Goal: Task Accomplishment & Management: Manage account settings

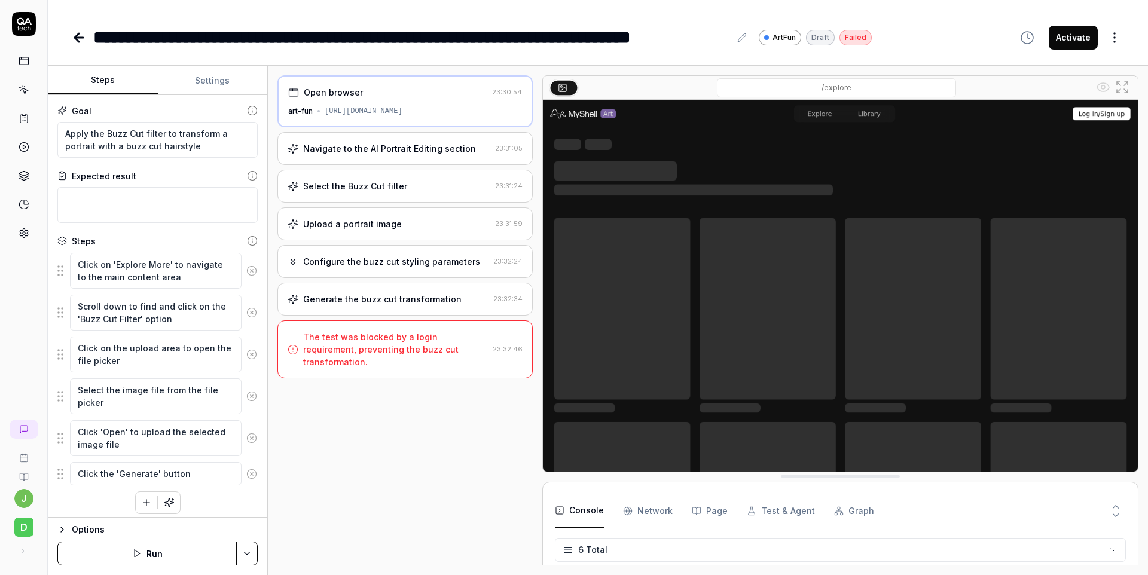
scroll to position [77, 0]
click at [24, 56] on icon at bounding box center [24, 61] width 11 height 11
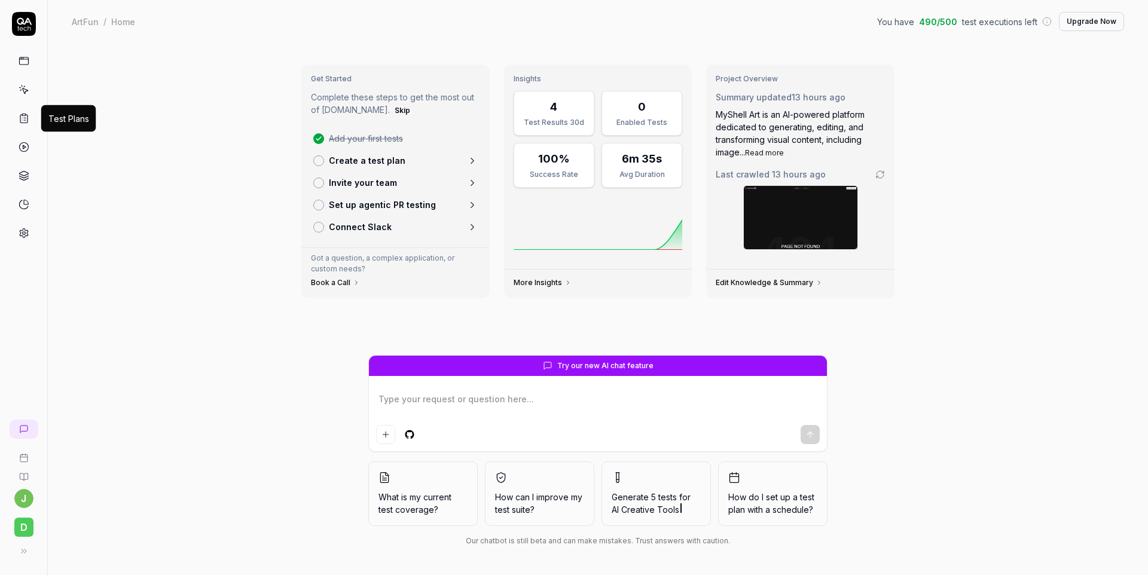
click at [23, 115] on icon at bounding box center [24, 118] width 11 height 11
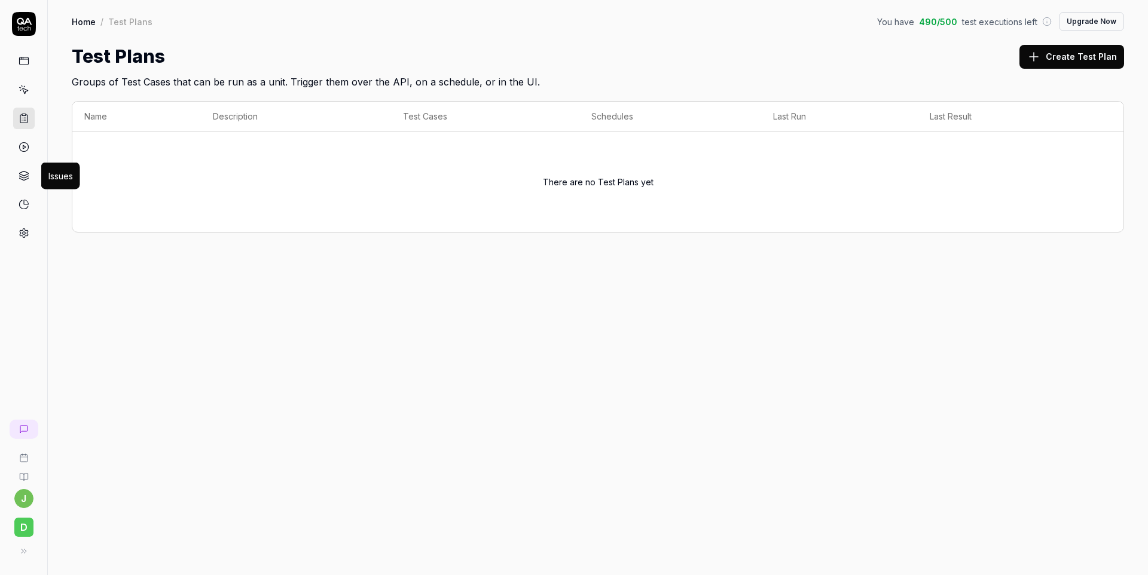
click at [23, 174] on icon at bounding box center [24, 175] width 11 height 11
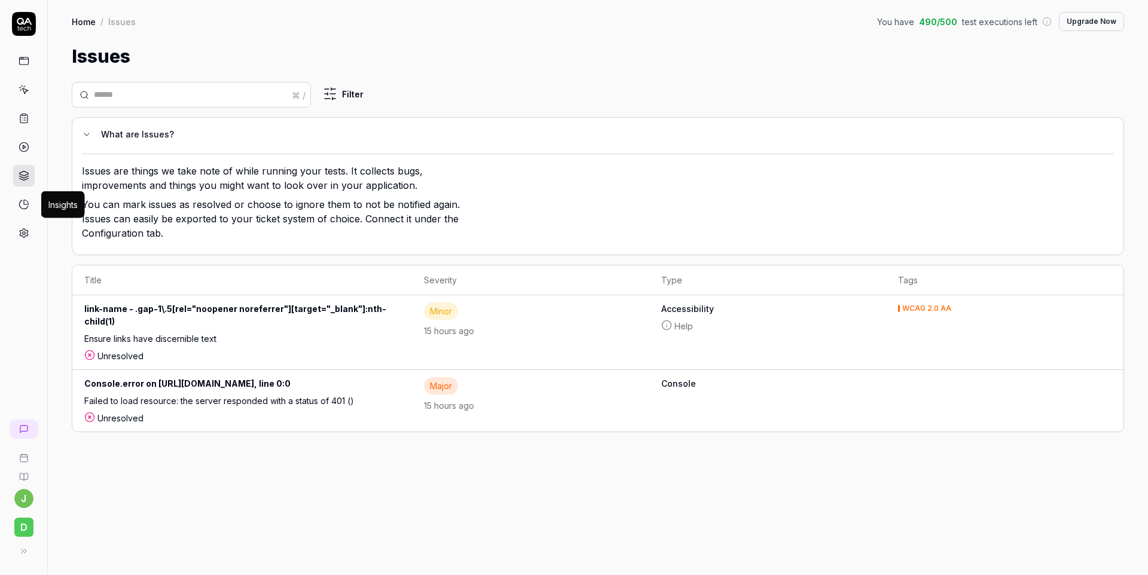
click at [27, 204] on icon at bounding box center [24, 204] width 11 height 11
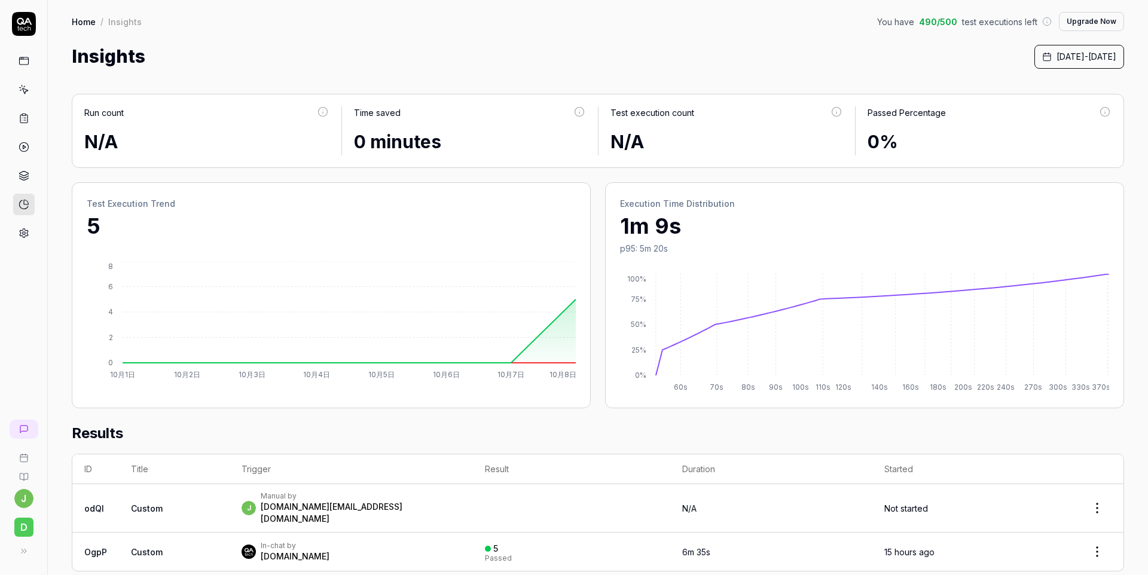
click at [23, 66] on link at bounding box center [24, 61] width 22 height 22
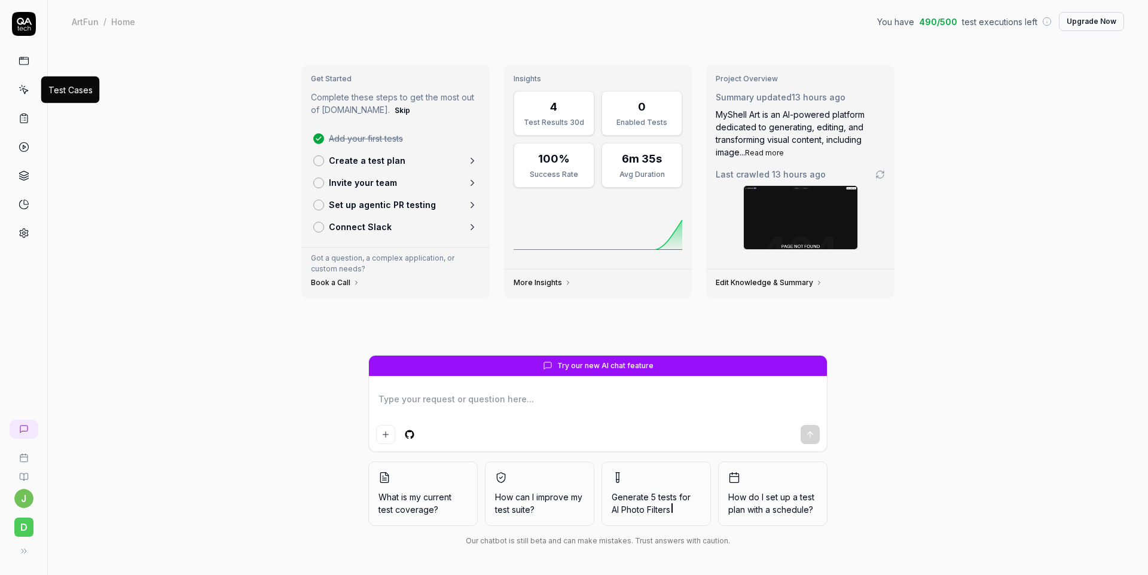
click at [22, 90] on icon at bounding box center [24, 89] width 11 height 11
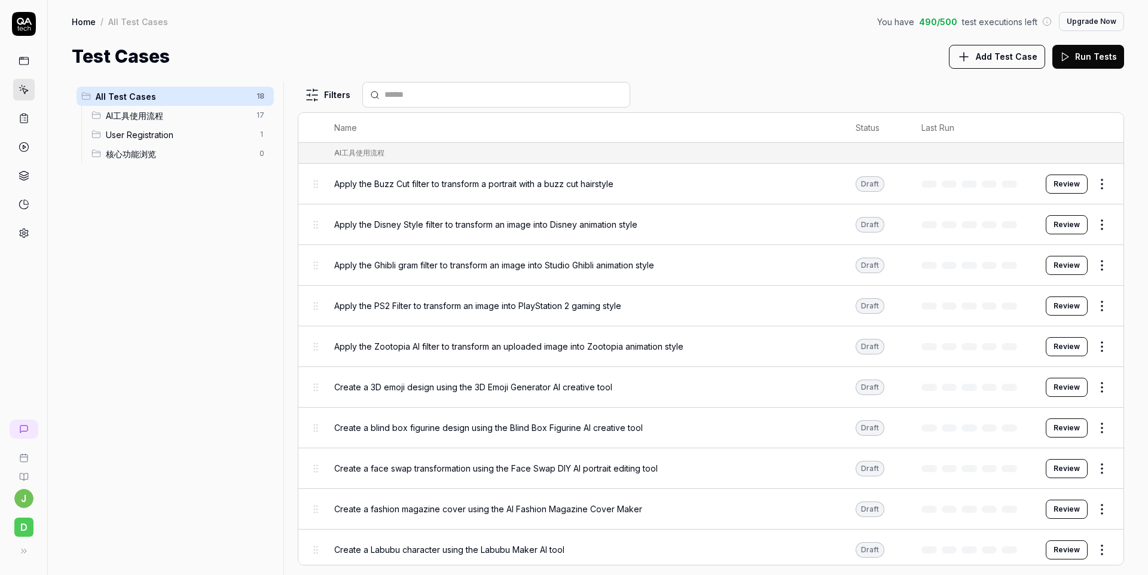
click at [220, 120] on span "AI工具使用流程" at bounding box center [178, 115] width 144 height 13
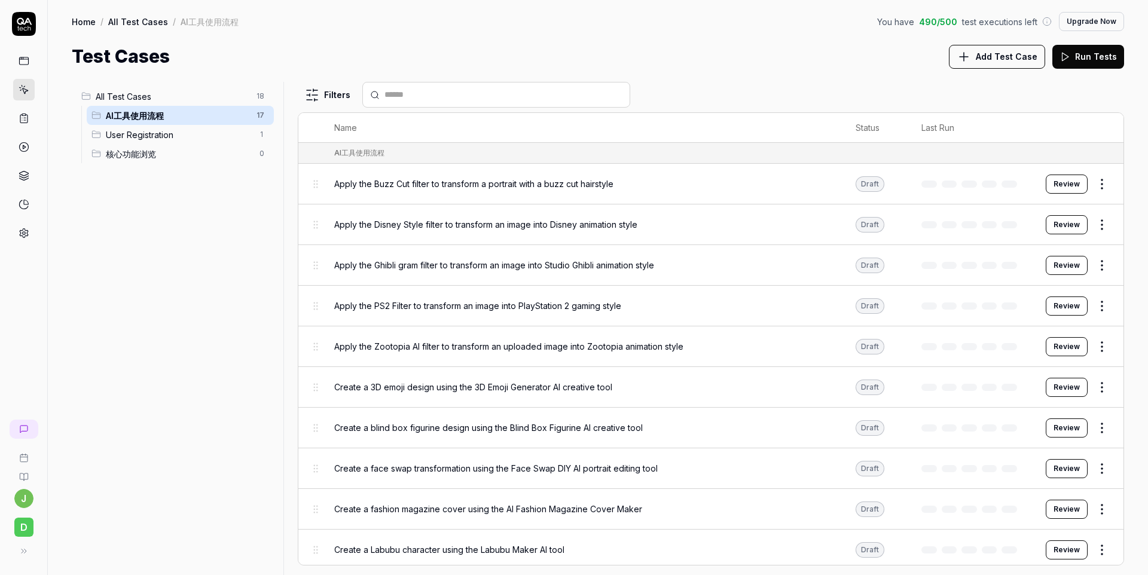
click at [870, 178] on div "Draft" at bounding box center [870, 184] width 29 height 16
click at [1106, 178] on html "[PERSON_NAME] Home / All Test Cases / AI工具使用流程 You have 490 / 500 test executio…" at bounding box center [574, 287] width 1148 height 575
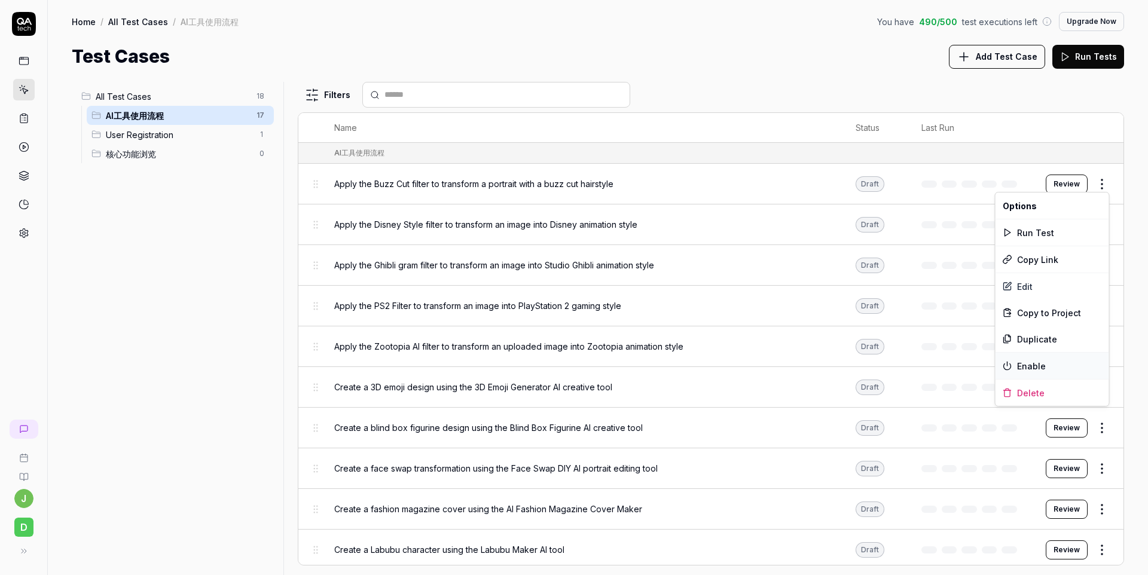
click at [1039, 371] on div "Enable" at bounding box center [1053, 366] width 114 height 26
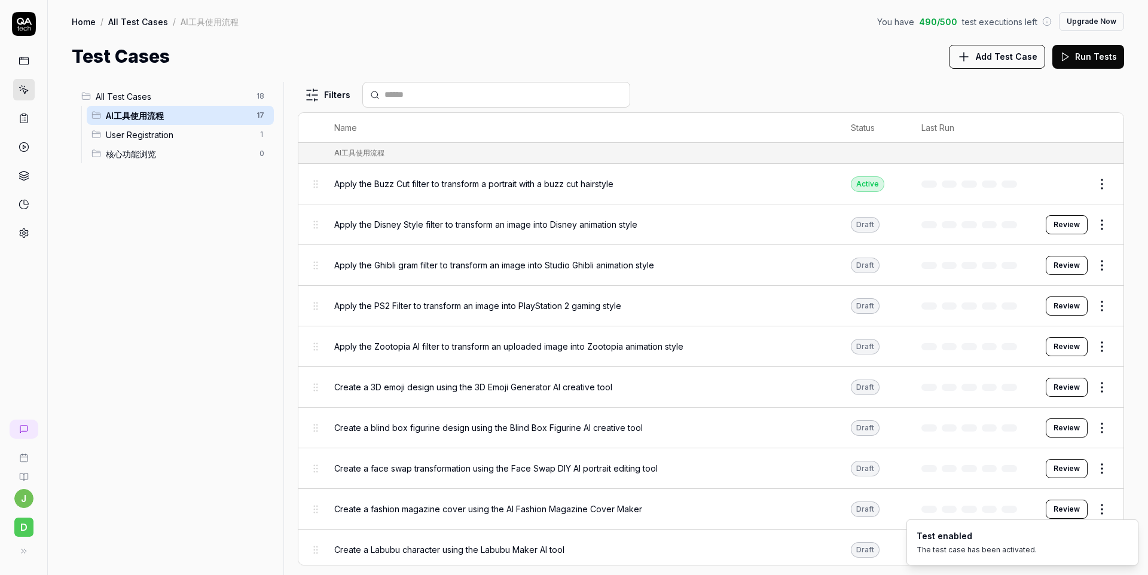
click at [1090, 59] on button "Run Tests" at bounding box center [1089, 57] width 72 height 24
click at [1106, 189] on body "[PERSON_NAME] Home / All Test Cases / AI工具使用流程 You have 490 / 500 test executio…" at bounding box center [574, 287] width 1148 height 575
click at [1106, 189] on body "[PERSON_NAME] Home / All Test Cases / AI工具使用流程 You have 489 / 500 test executio…" at bounding box center [574, 287] width 1148 height 575
click at [693, 53] on div "Test Cases Add Test Case Run Tests" at bounding box center [598, 56] width 1053 height 27
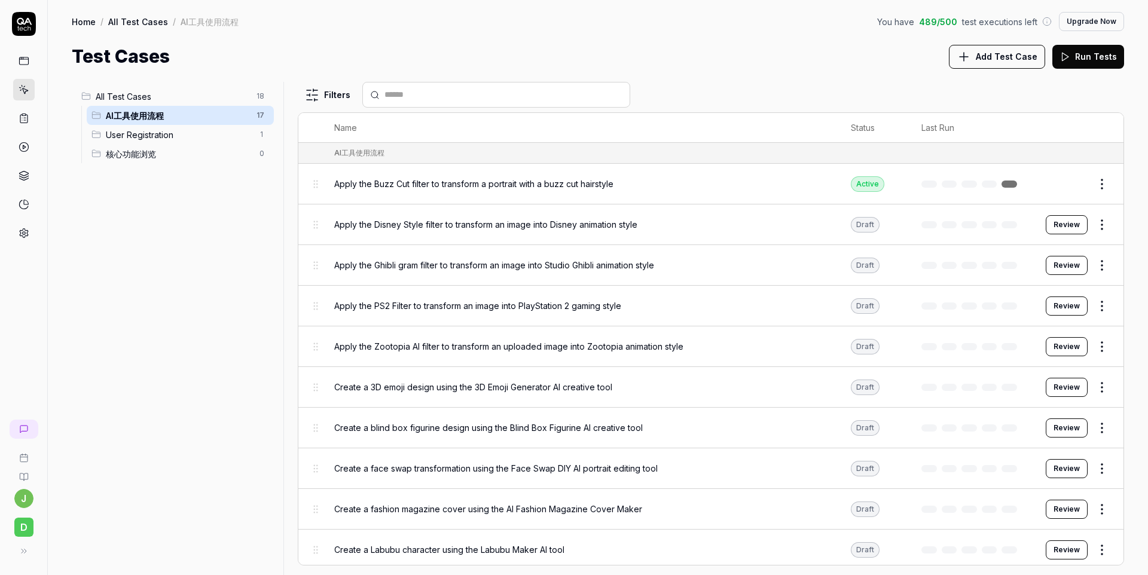
click at [693, 53] on div "Test Cases Add Test Case Run Tests" at bounding box center [598, 56] width 1053 height 27
click at [1108, 13] on button "Upgrade Now" at bounding box center [1091, 21] width 65 height 19
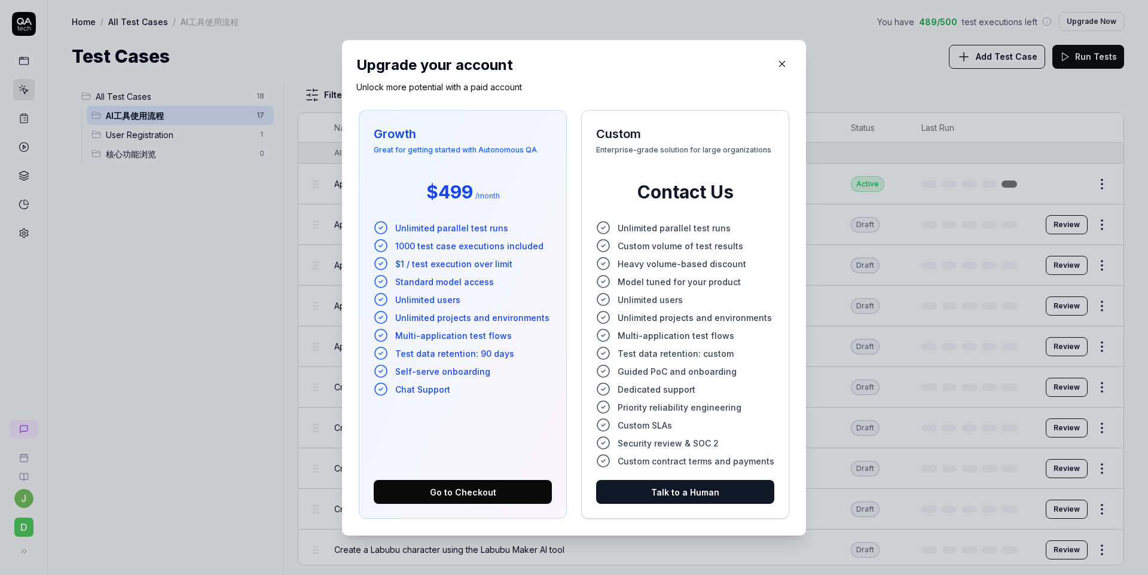
click at [496, 371] on li "Self-serve onboarding" at bounding box center [463, 371] width 178 height 14
click at [793, 65] on div "Upgrade your account Unlock more potential with a paid account Growth Great for…" at bounding box center [574, 288] width 464 height 496
click at [778, 65] on icon "button" at bounding box center [782, 64] width 11 height 11
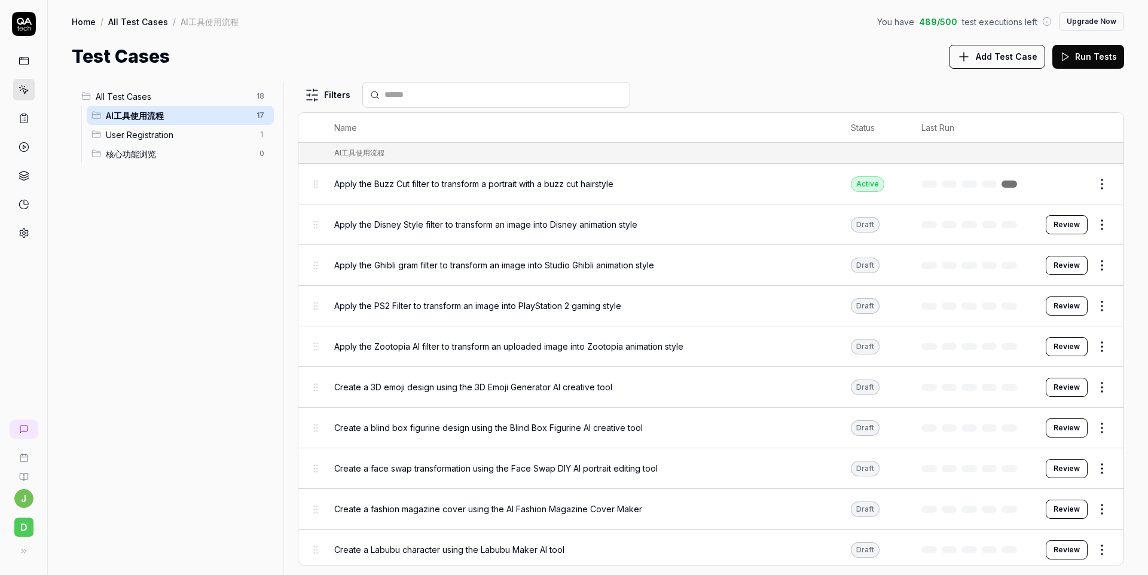
click at [784, 48] on div "Test Cases Add Test Case Run Tests" at bounding box center [598, 56] width 1053 height 27
click at [682, 38] on div "Home / All Test Cases / AI工具使用流程 You have 489 / 500 test executions left Upgrad…" at bounding box center [598, 35] width 1100 height 70
click at [178, 393] on div "All Test Cases 18 AI工具使用流程 17 User Registration 1 核心功能浏览 0" at bounding box center [175, 321] width 207 height 479
click at [1009, 183] on link at bounding box center [1010, 184] width 16 height 7
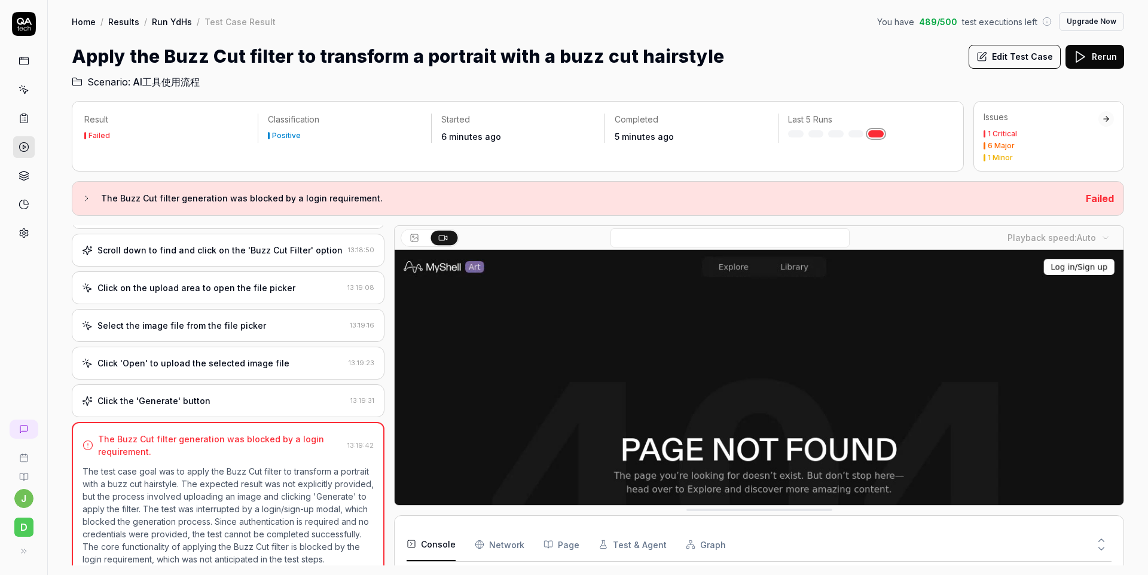
click at [822, 63] on div "Apply the Buzz Cut filter to transform a portrait with a buzz cut hairstyle Edi…" at bounding box center [598, 56] width 1053 height 27
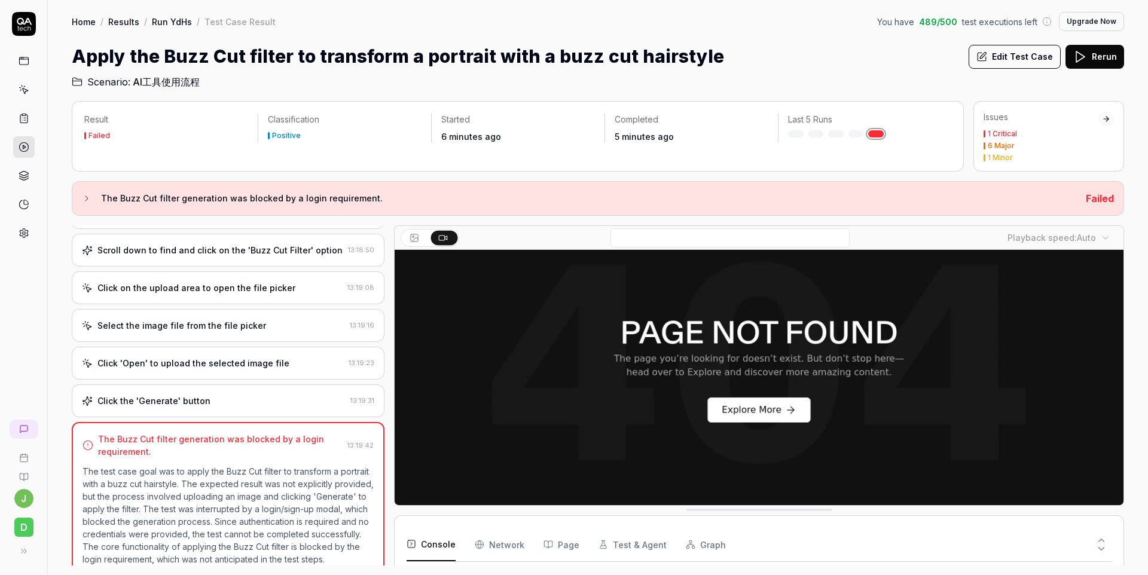
scroll to position [199, 0]
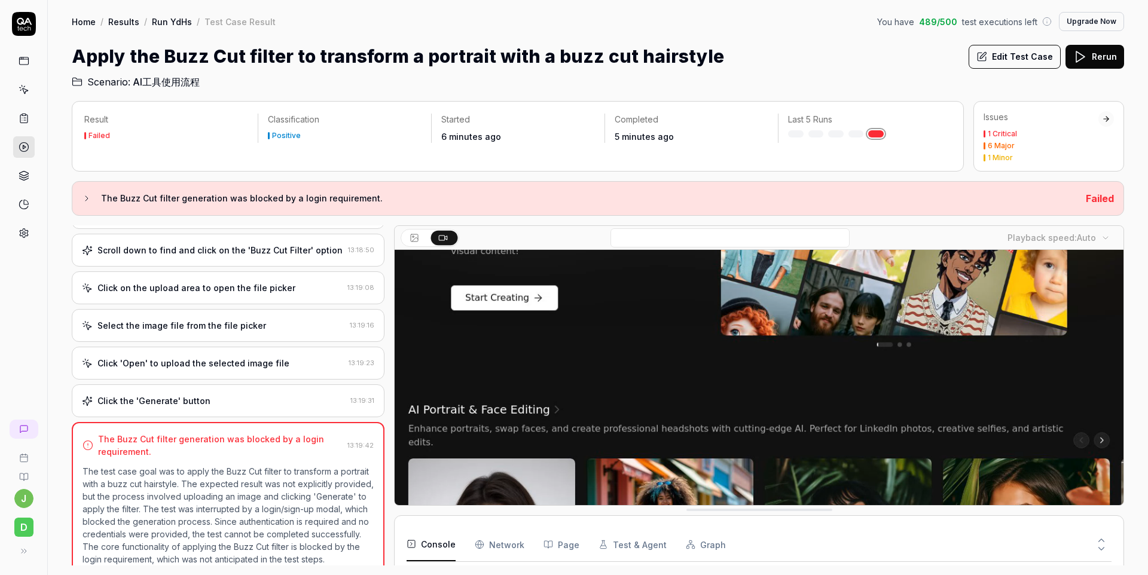
click at [827, 84] on h2 "Scenario: AI工具使用流程" at bounding box center [598, 79] width 1053 height 19
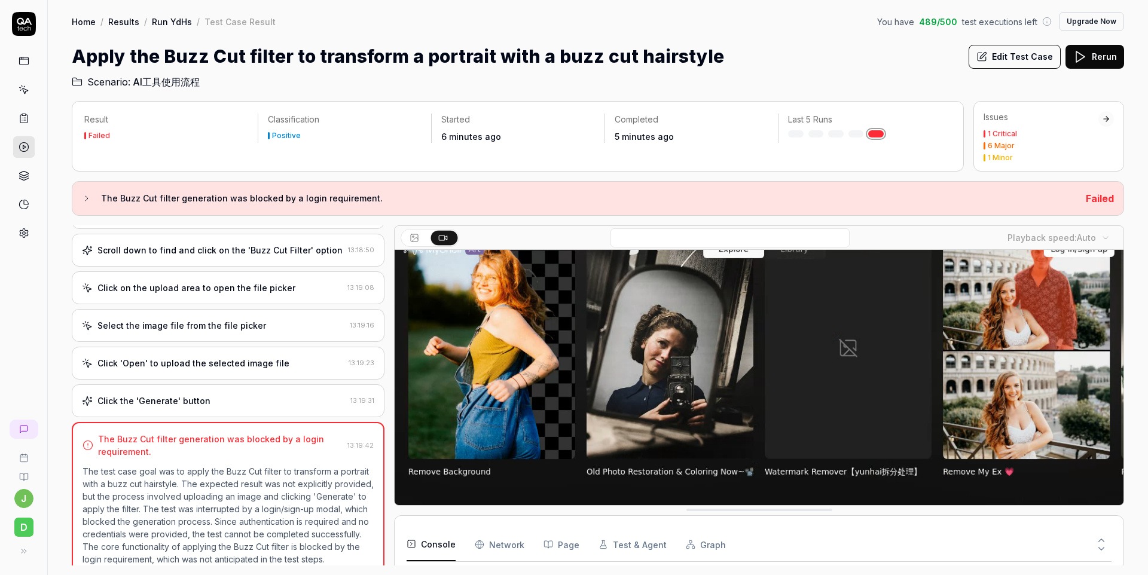
scroll to position [0, 0]
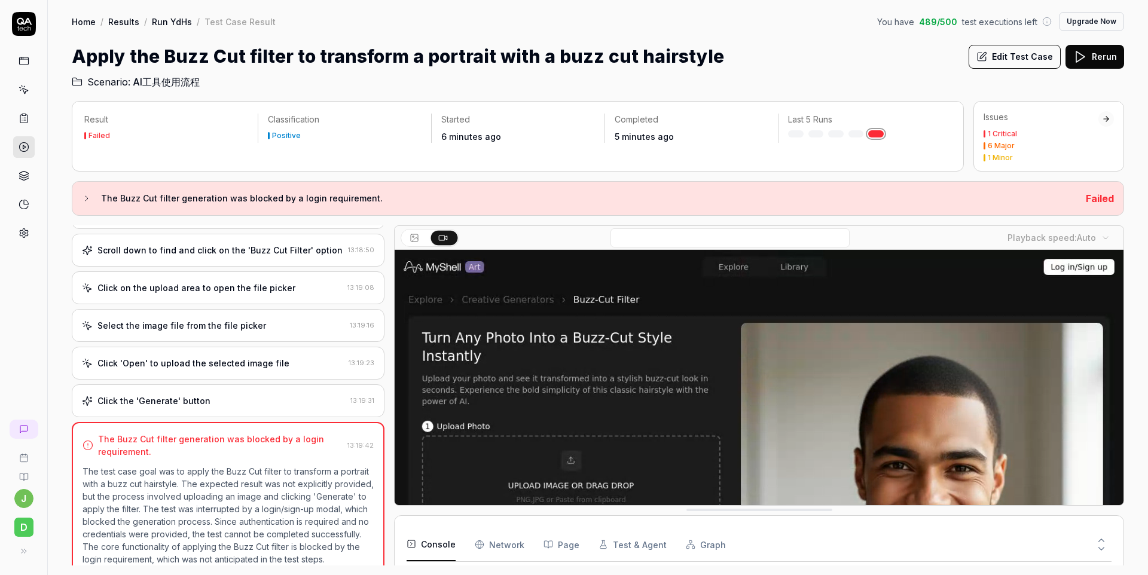
click at [833, 64] on div "Apply the Buzz Cut filter to transform a portrait with a buzz cut hairstyle Edi…" at bounding box center [598, 56] width 1053 height 27
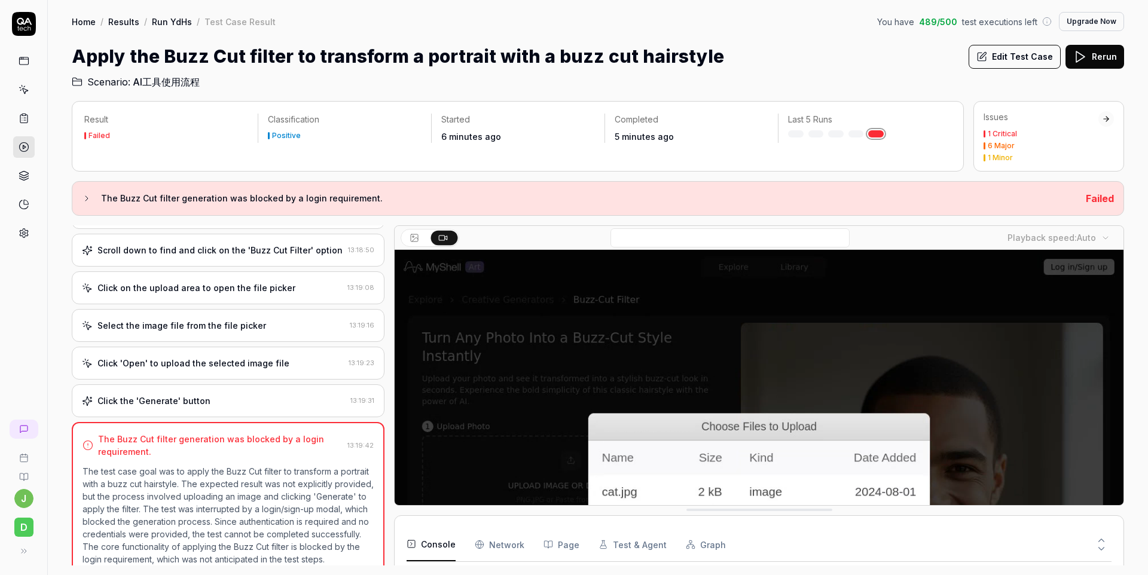
click at [923, 90] on div "Result Failed Classification Positive Started 6 minutes ago Completed 5 minutes…" at bounding box center [598, 332] width 1100 height 486
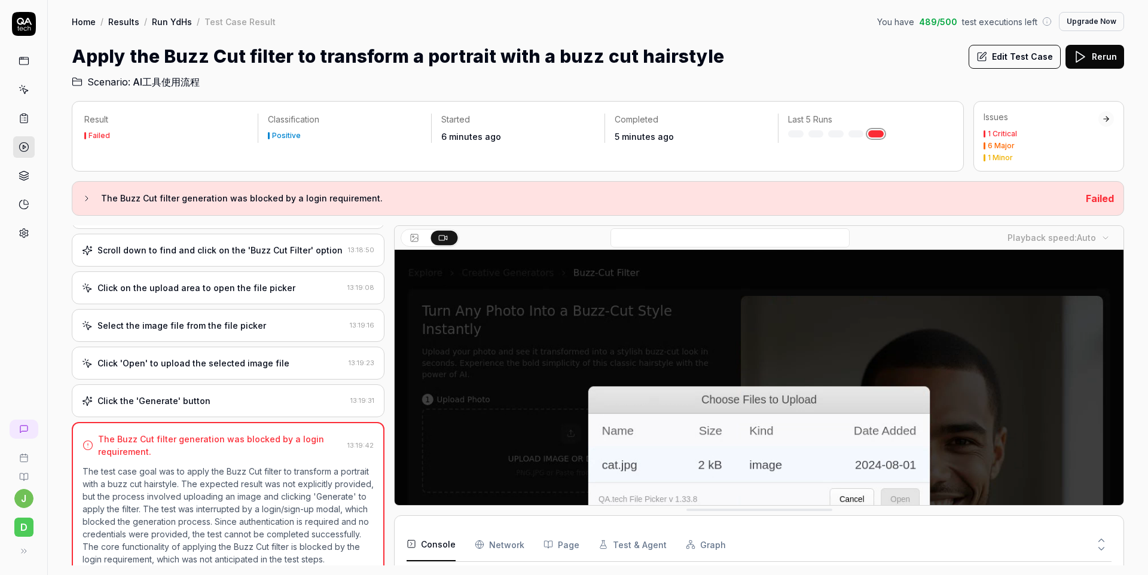
scroll to position [29, 0]
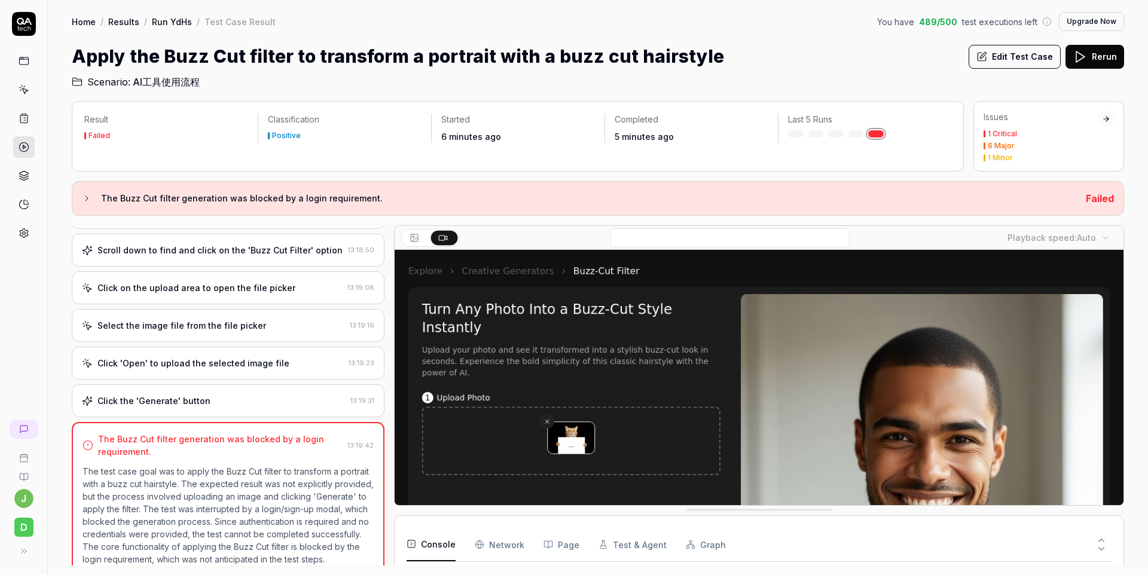
click at [832, 91] on div "Result Failed Classification Positive Started 6 minutes ago Completed 5 minutes…" at bounding box center [598, 332] width 1100 height 486
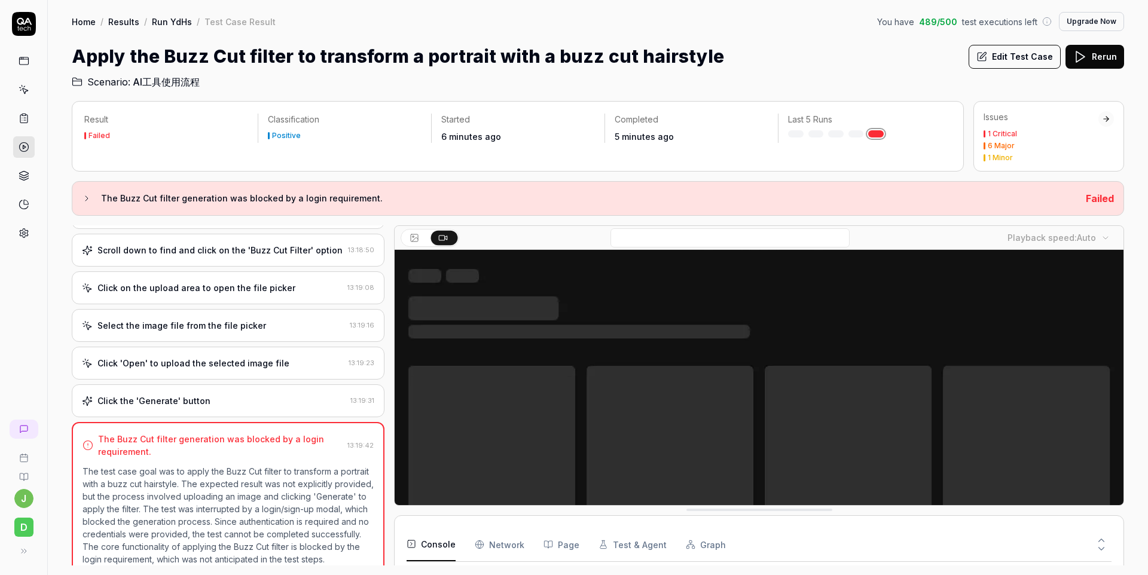
click at [1001, 58] on button "Edit Test Case" at bounding box center [1015, 57] width 92 height 24
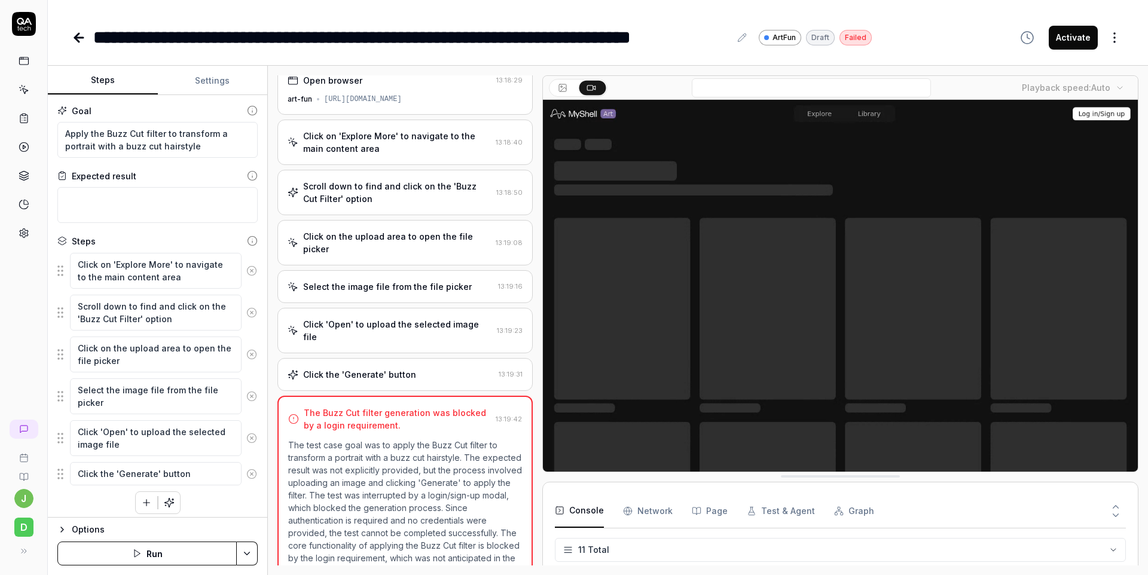
scroll to position [11, 0]
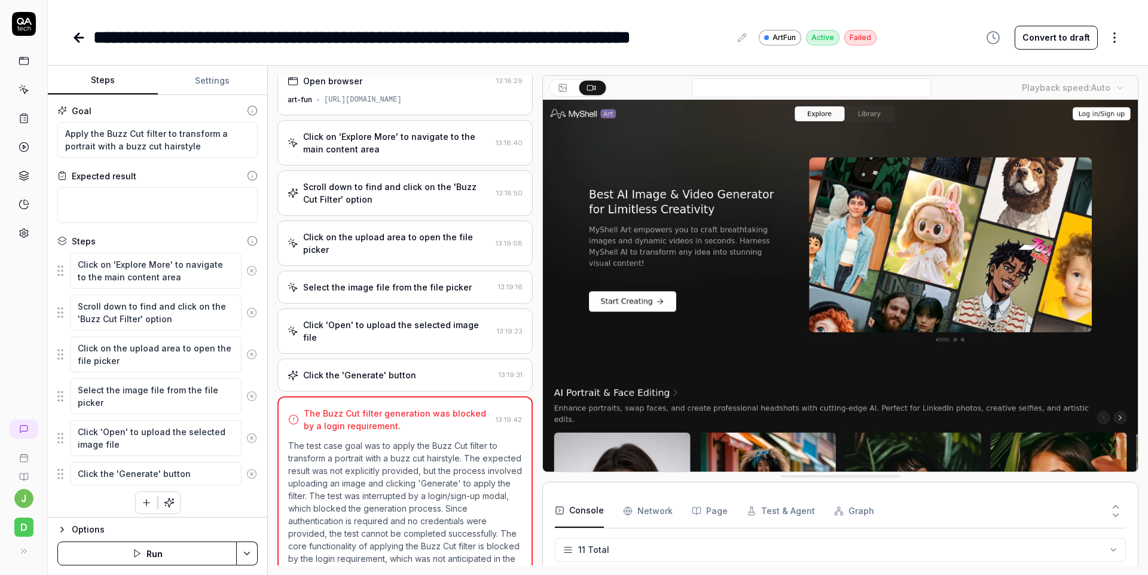
click at [755, 507] on button "Test & Agent" at bounding box center [781, 511] width 68 height 33
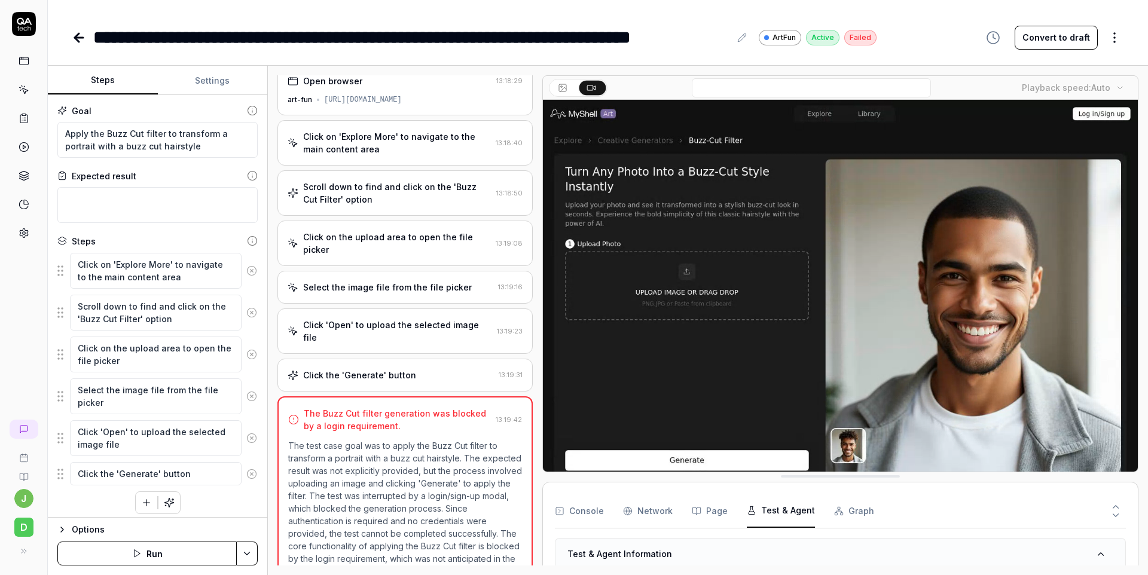
click at [708, 562] on div "Test & Agent Information" at bounding box center [841, 555] width 570 height 32
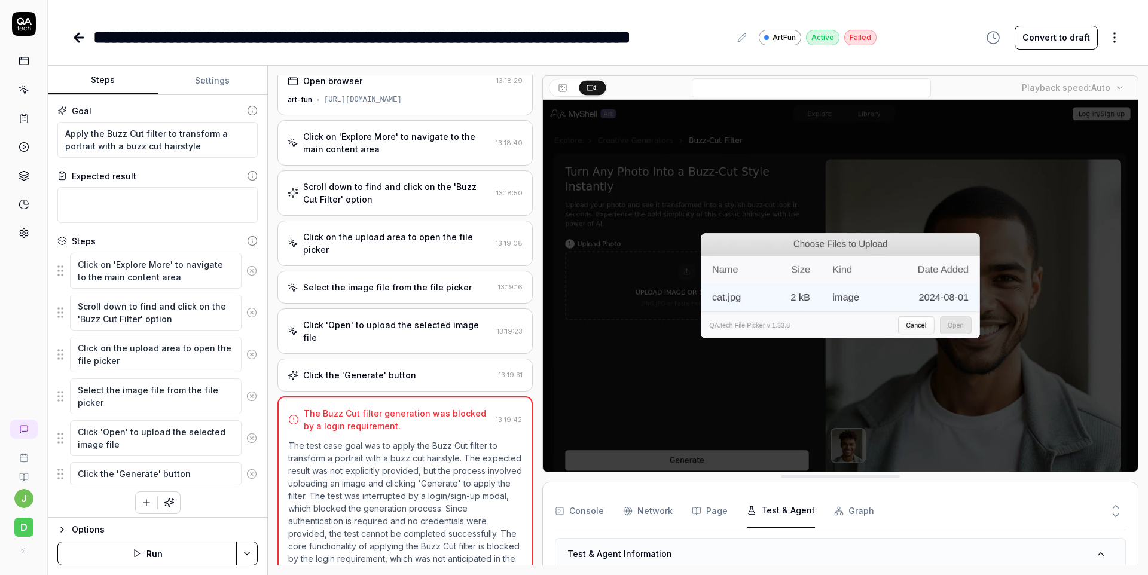
click at [745, 554] on div "Test & Agent Information" at bounding box center [841, 555] width 570 height 32
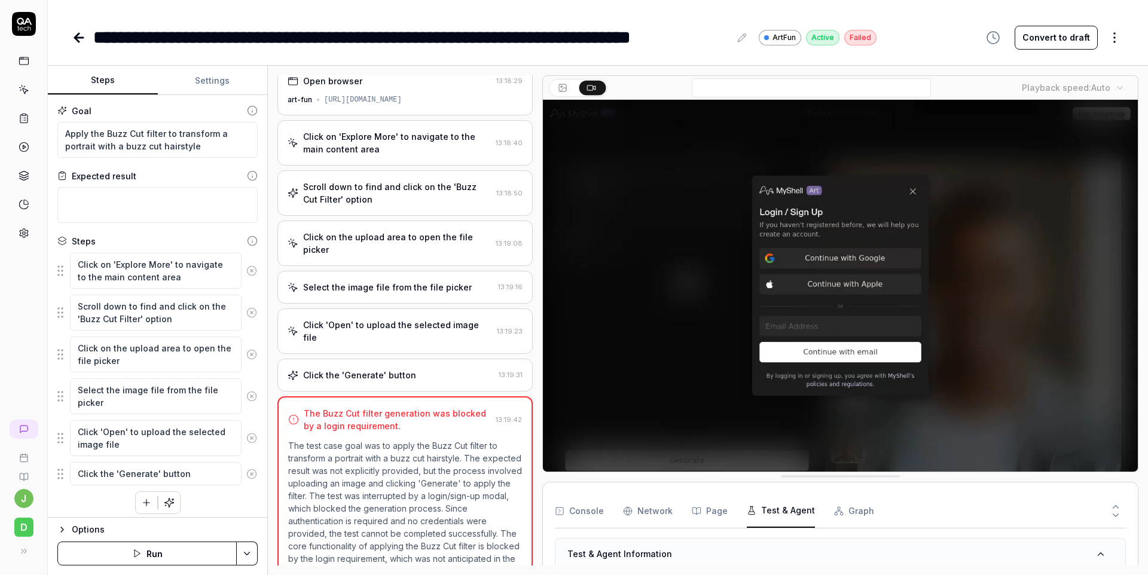
click at [207, 75] on button "Settings" at bounding box center [213, 80] width 110 height 29
type textarea "*"
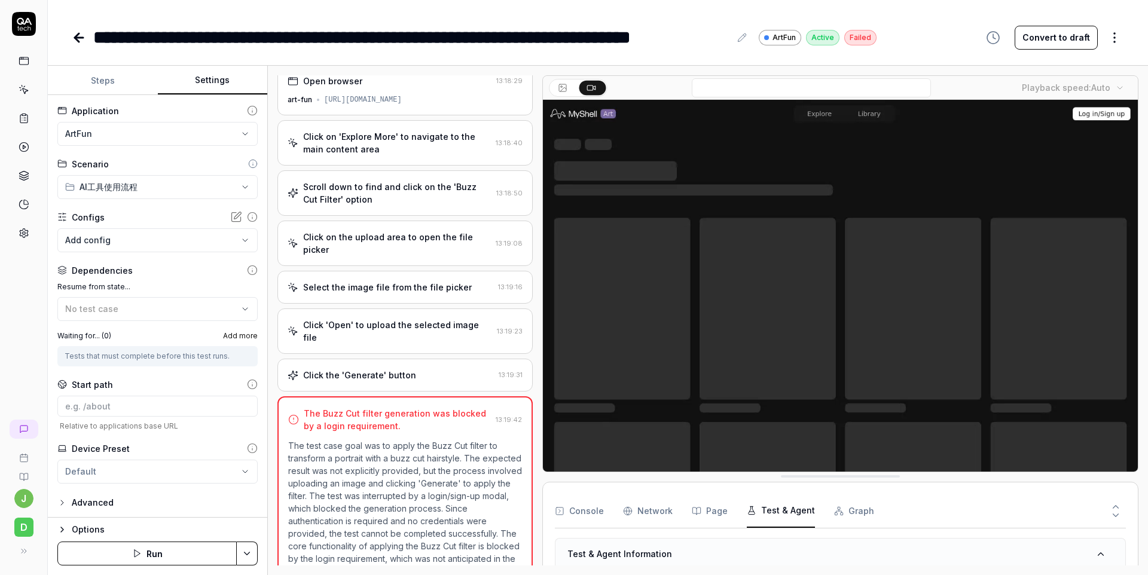
scroll to position [2, 0]
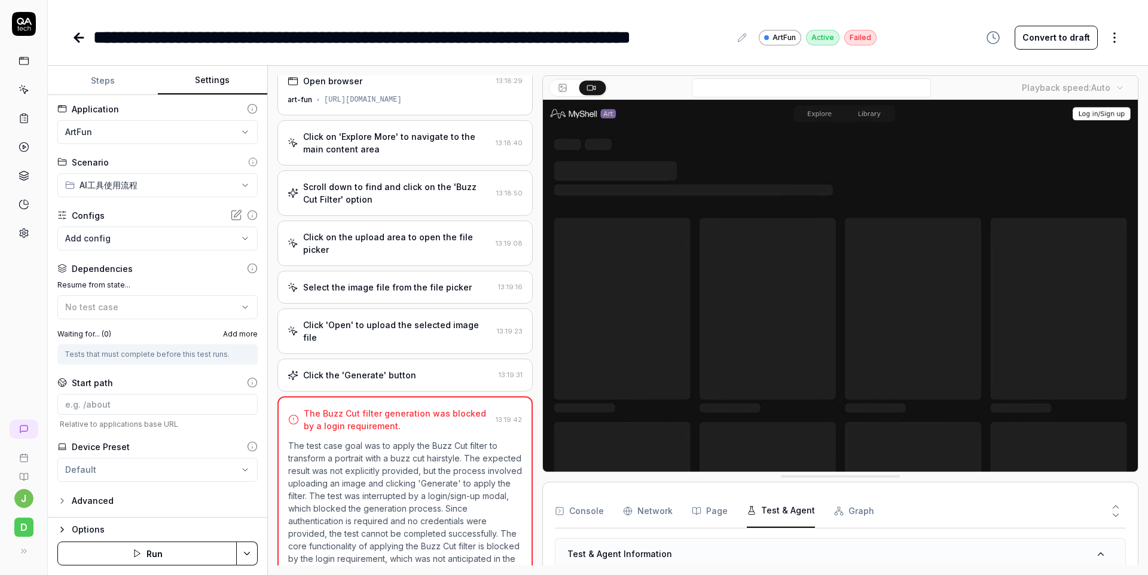
click at [141, 474] on html "**********" at bounding box center [574, 287] width 1148 height 575
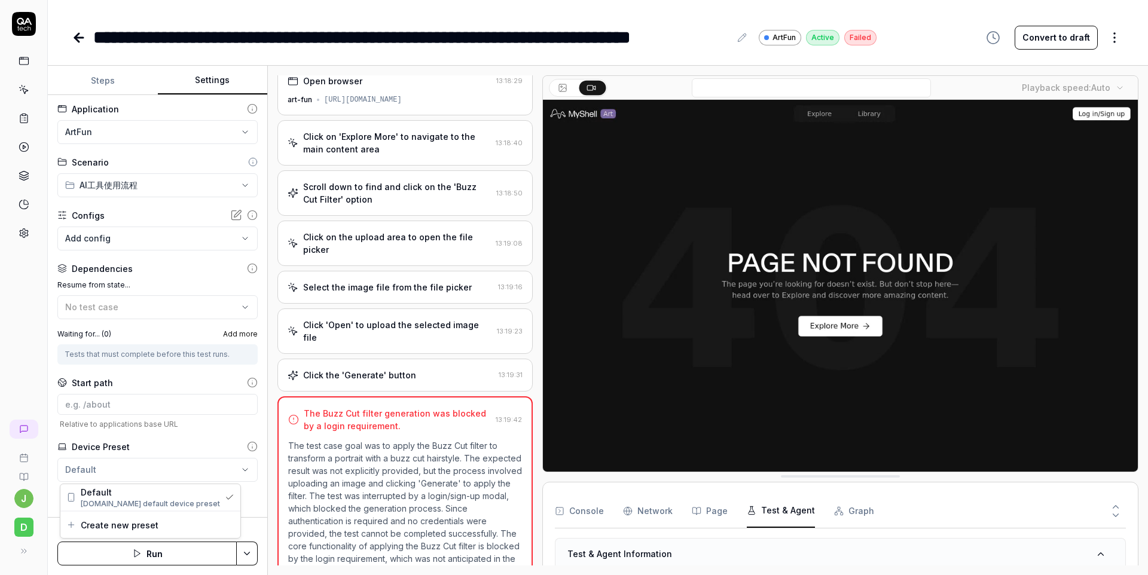
click at [141, 474] on html "**********" at bounding box center [574, 287] width 1148 height 575
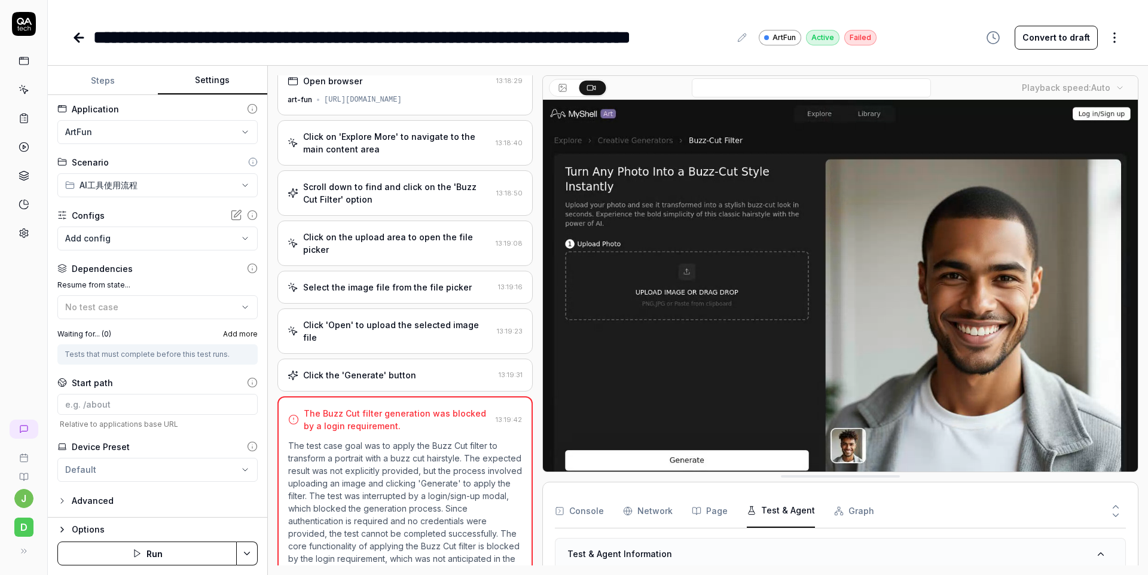
click at [96, 500] on div "Advanced" at bounding box center [93, 501] width 42 height 14
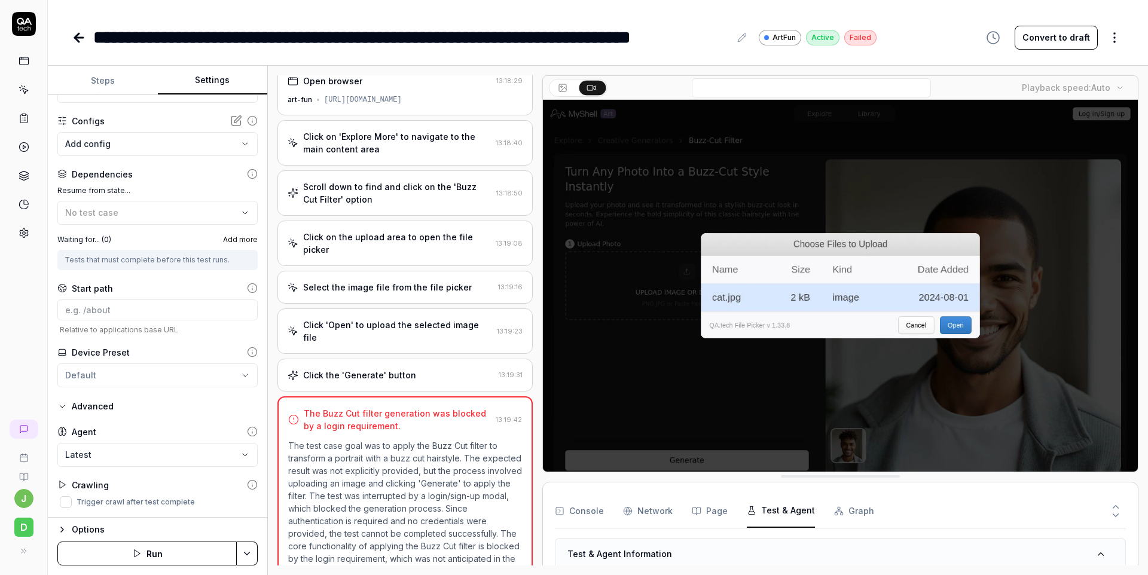
click at [81, 528] on div "Options" at bounding box center [165, 530] width 186 height 14
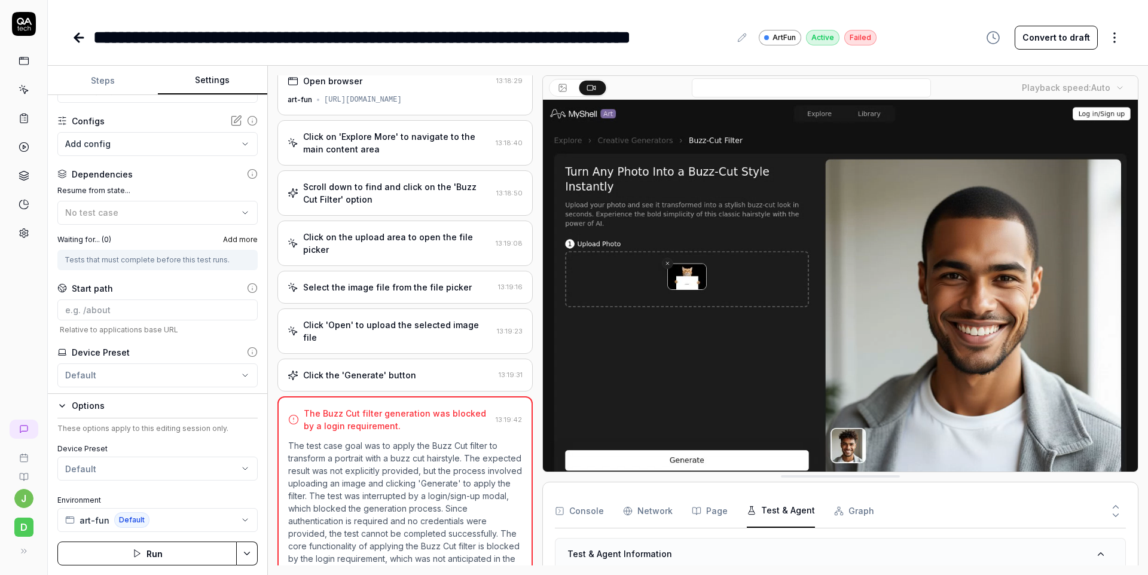
click at [62, 415] on div "Options These options apply to this editing session only. Device Preset Default…" at bounding box center [157, 465] width 200 height 133
